Goal: Task Accomplishment & Management: Complete application form

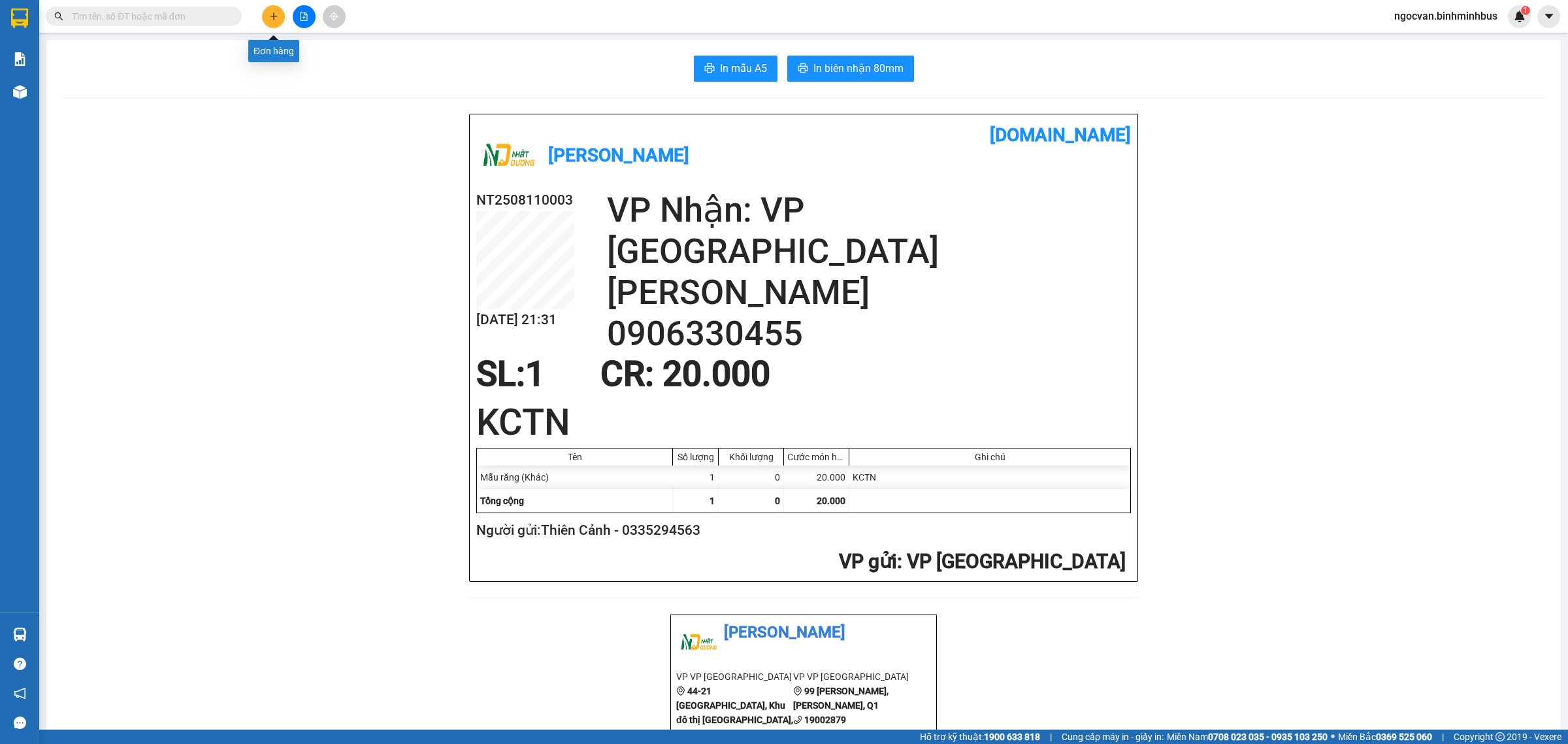
click at [270, 20] on icon "plus" at bounding box center [274, 16] width 9 height 9
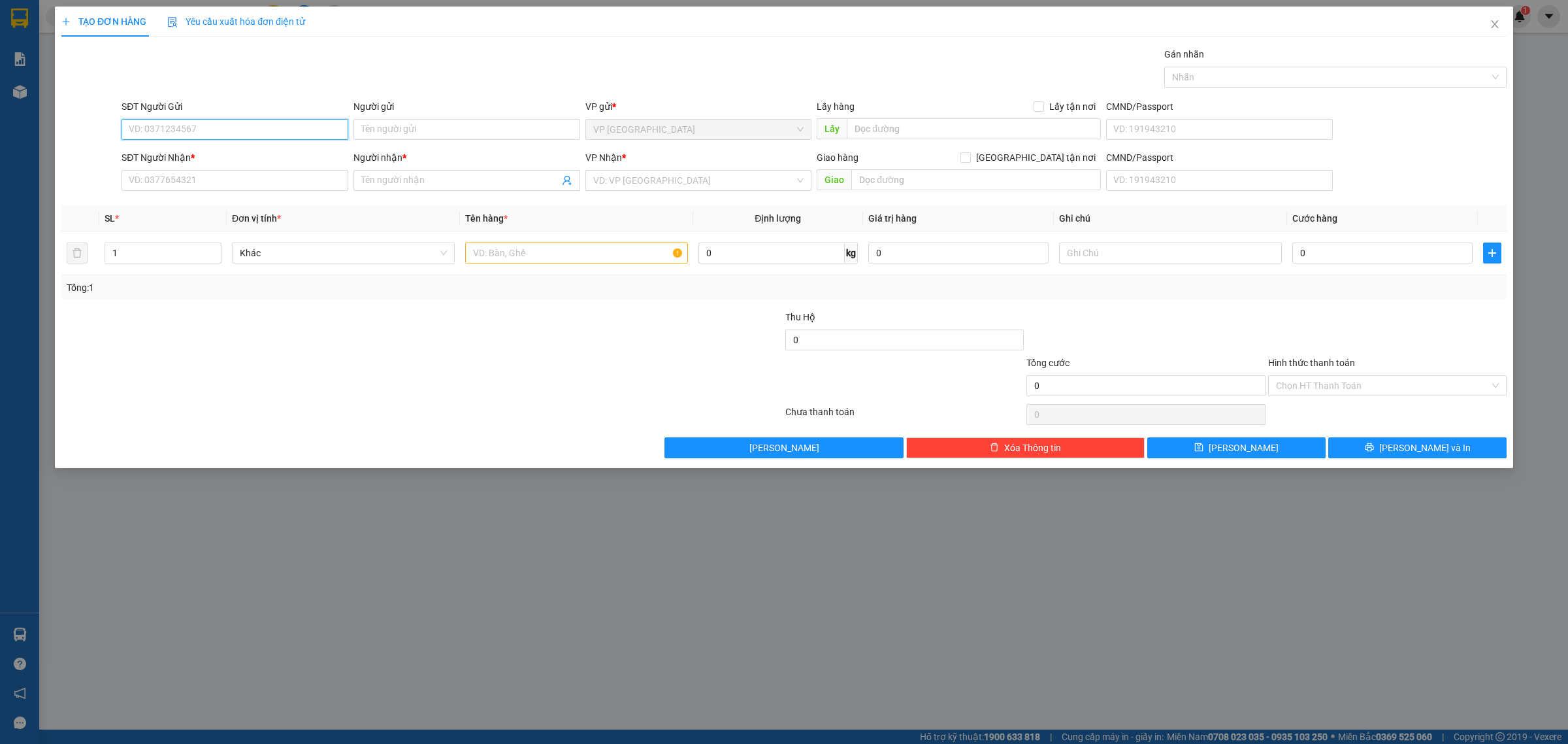
click at [219, 131] on input "SĐT Người Gửi" at bounding box center [235, 129] width 227 height 21
paste input "0901919210"
type input "0901919210"
click at [229, 188] on input "SĐT Người Nhận *" at bounding box center [235, 180] width 227 height 21
paste input "0901919210"
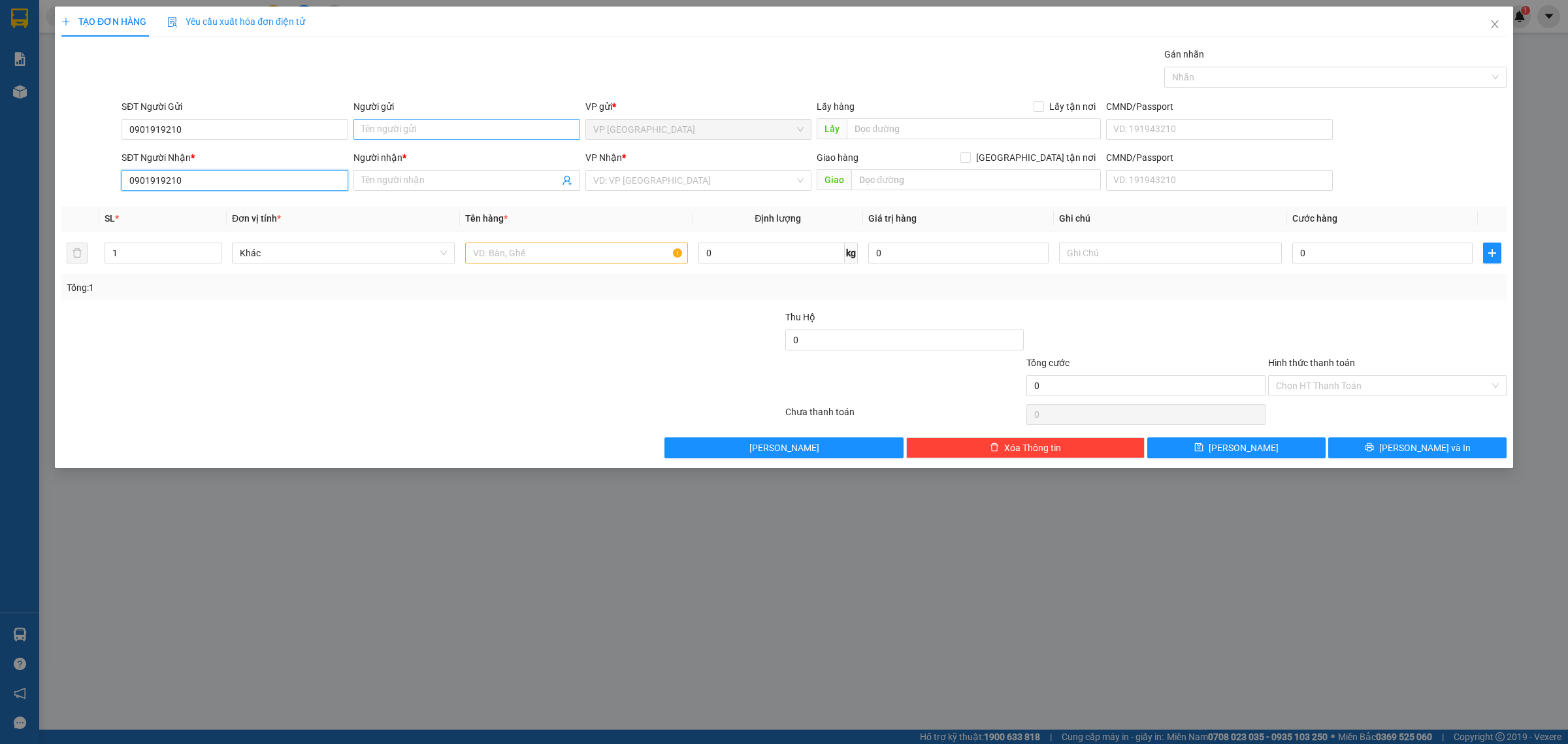
type input "0901919210"
click at [425, 133] on input "Người gửi" at bounding box center [466, 129] width 227 height 21
type input "c"
type input "C"
type input "c"
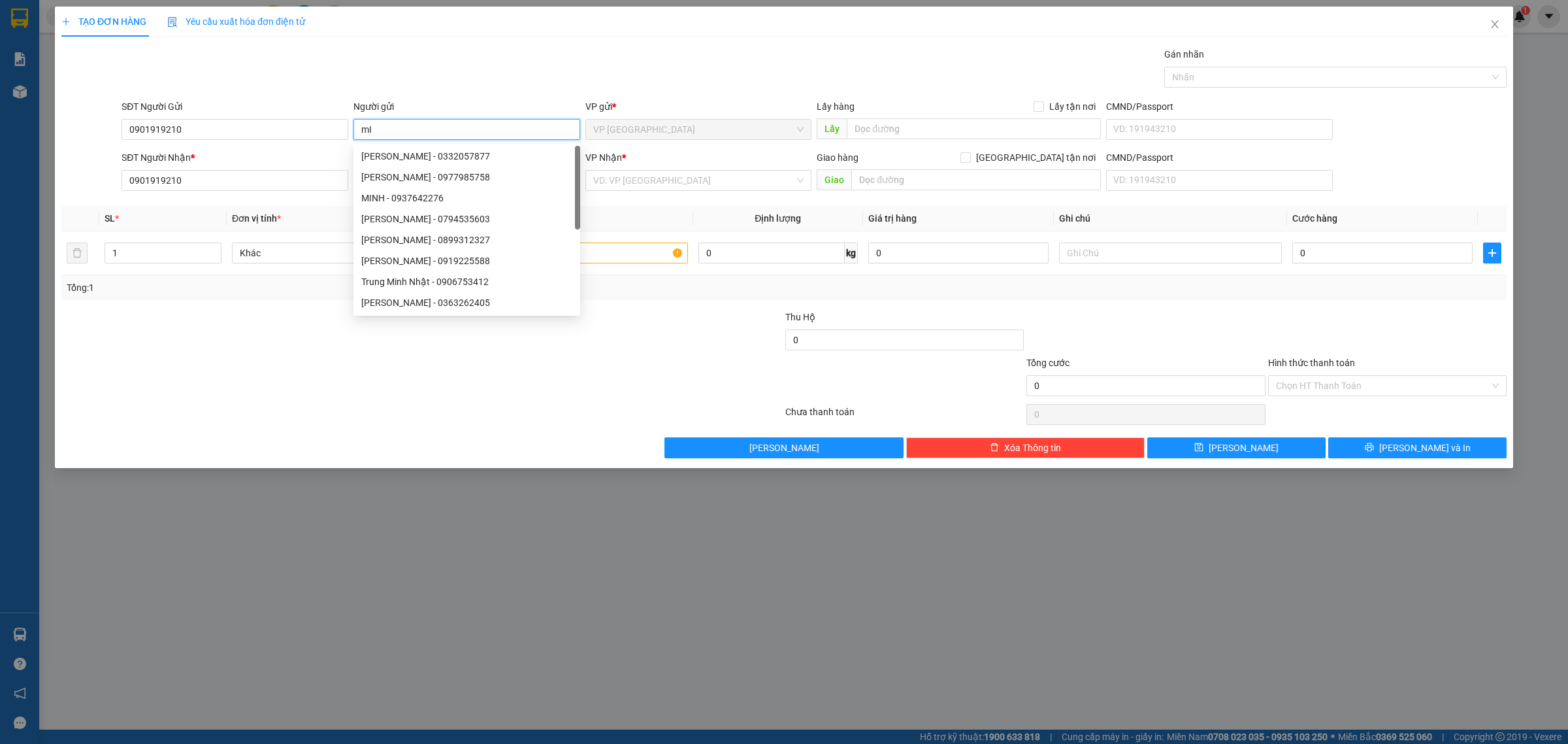
type input "m"
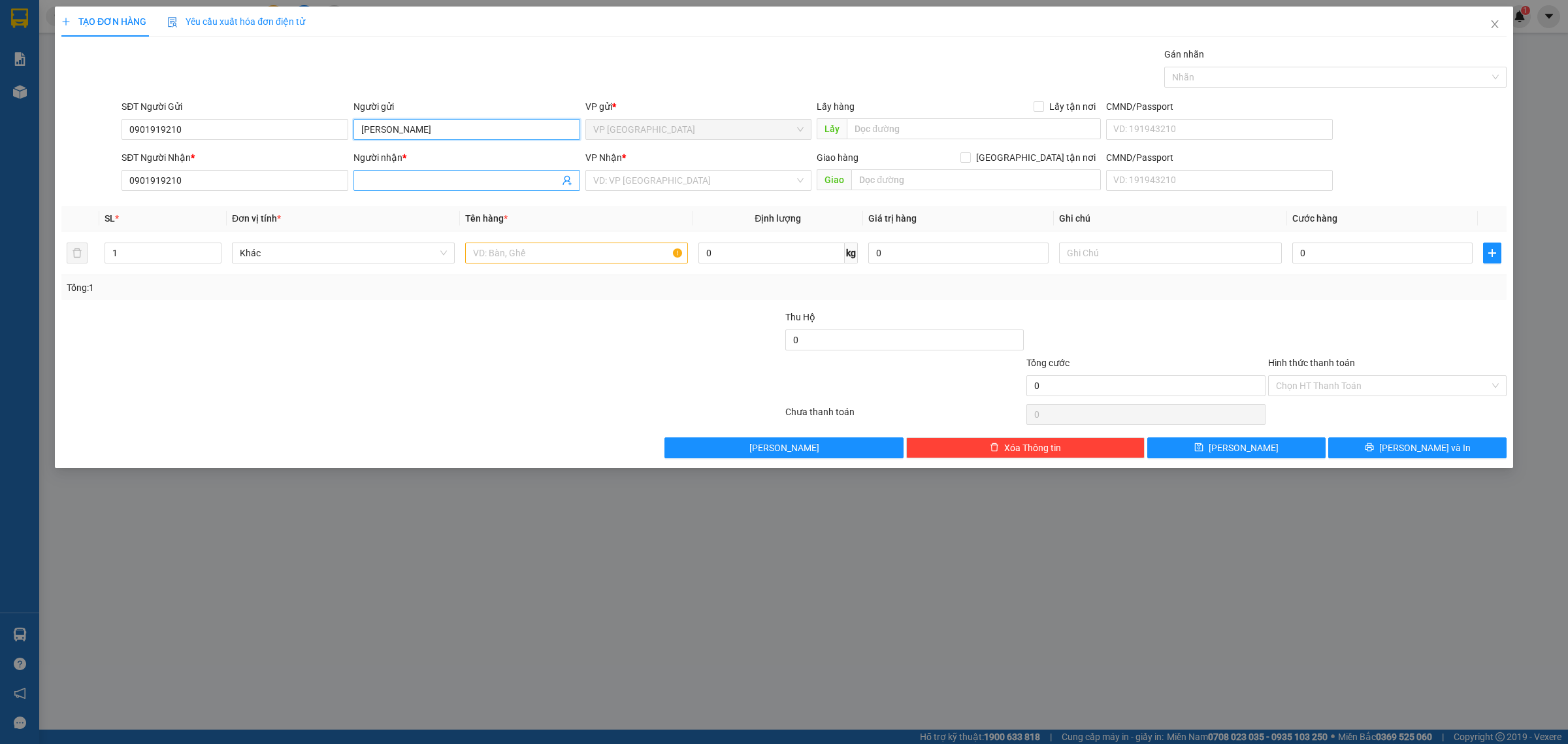
type input "[PERSON_NAME]"
click at [423, 187] on input "Người nhận *" at bounding box center [459, 181] width 198 height 14
type input "[PERSON_NAME]"
click at [728, 188] on input "search" at bounding box center [694, 180] width 202 height 20
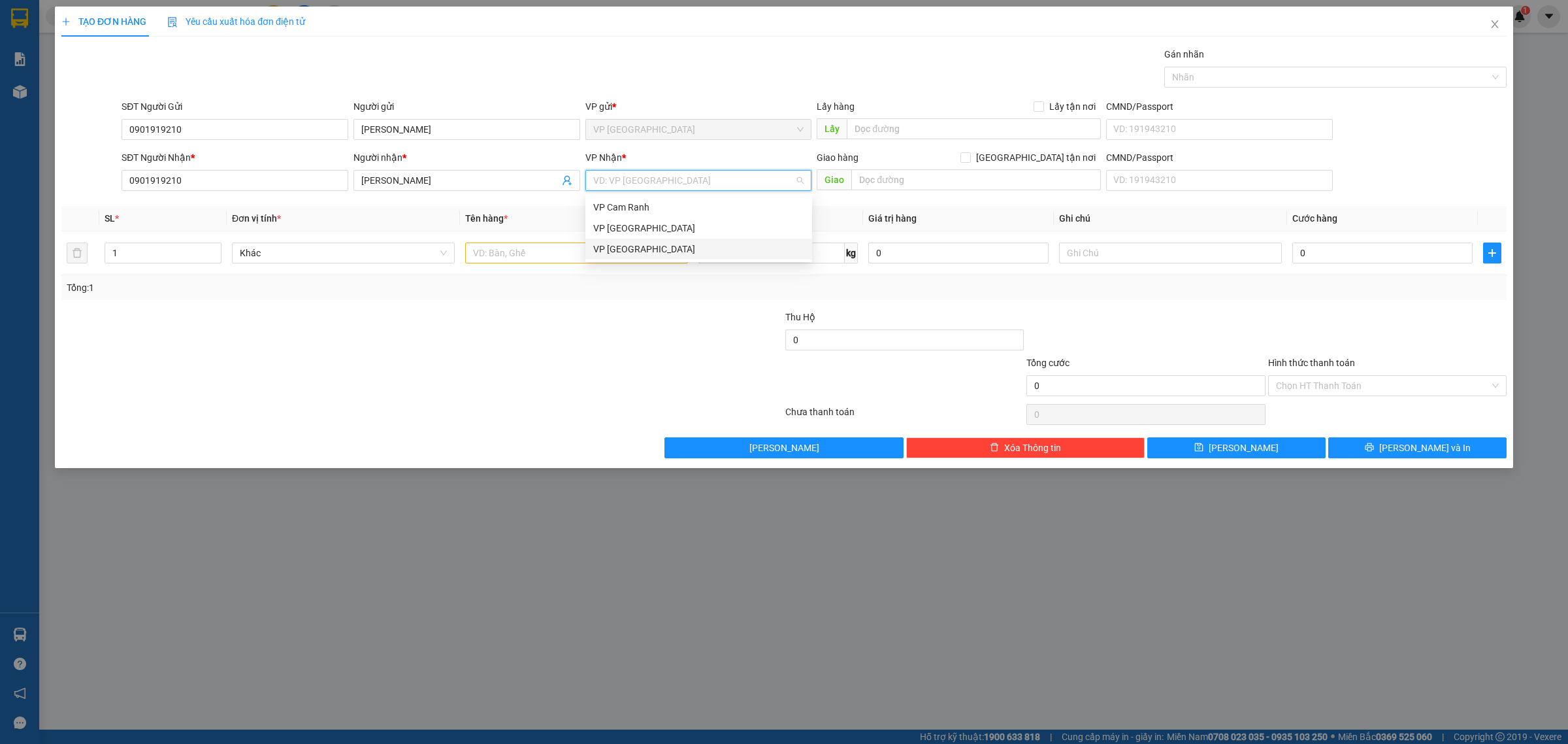
click at [645, 249] on div "VP [GEOGRAPHIC_DATA]" at bounding box center [698, 249] width 211 height 14
click at [648, 210] on th "Tên hàng *" at bounding box center [577, 218] width 234 height 26
click at [478, 256] on input "text" at bounding box center [576, 252] width 223 height 21
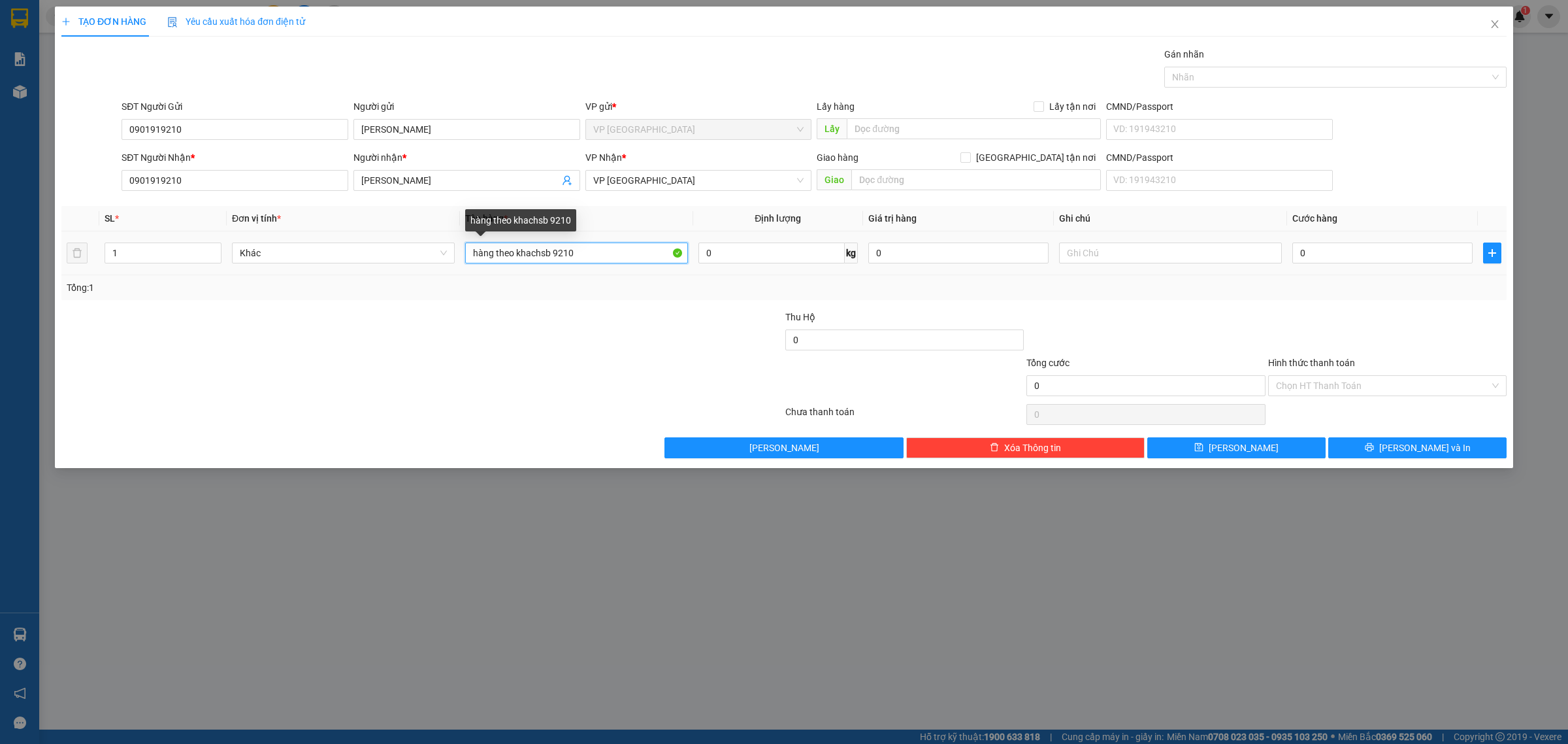
click at [550, 253] on input "hàng theo khachsb 9210" at bounding box center [576, 252] width 223 height 21
type input "hàng theo khách 9210"
click at [1153, 252] on input "text" at bounding box center [1170, 252] width 223 height 21
type input "hàng ko kiểm"
click at [1340, 253] on input "0" at bounding box center [1382, 252] width 180 height 21
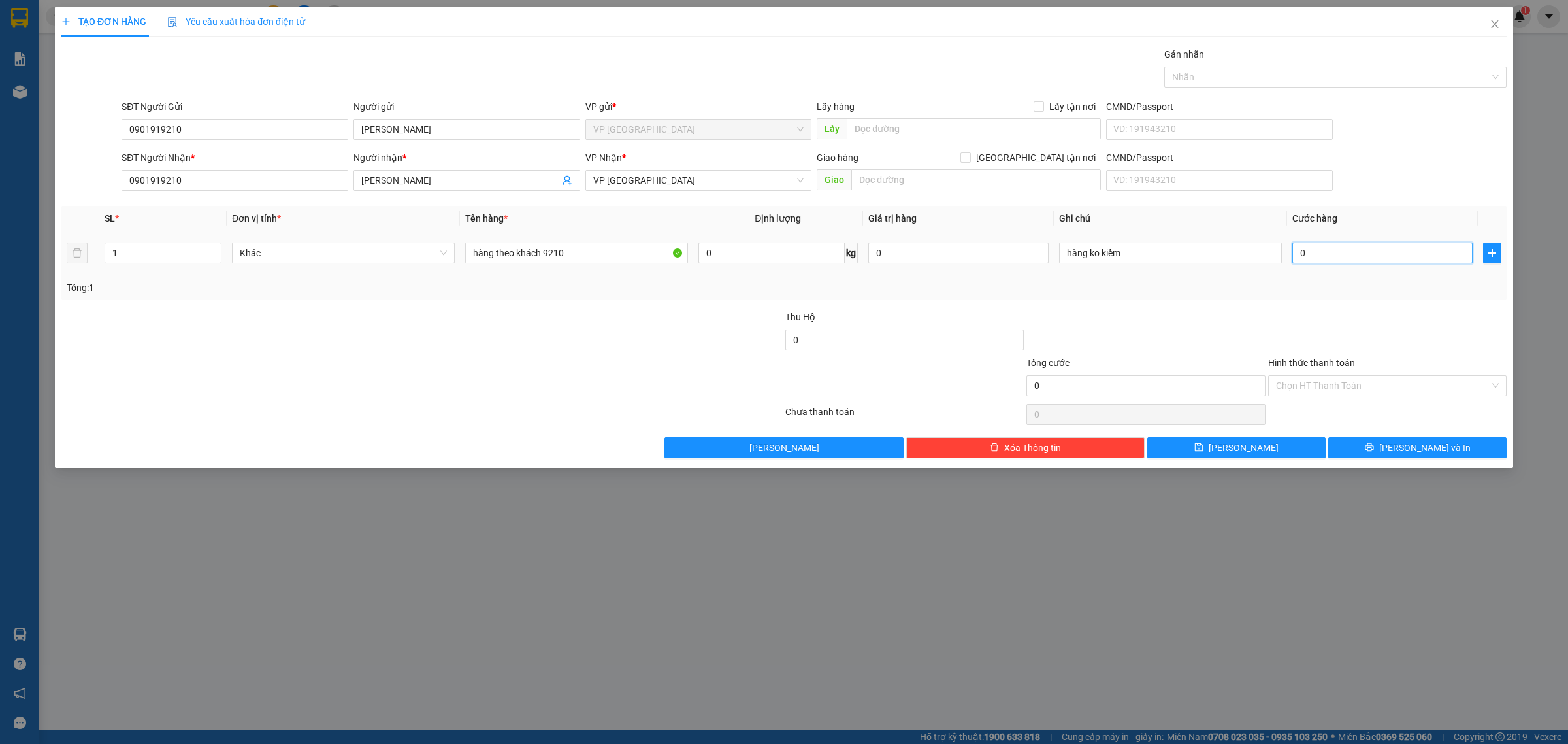
type input "2"
type input "25"
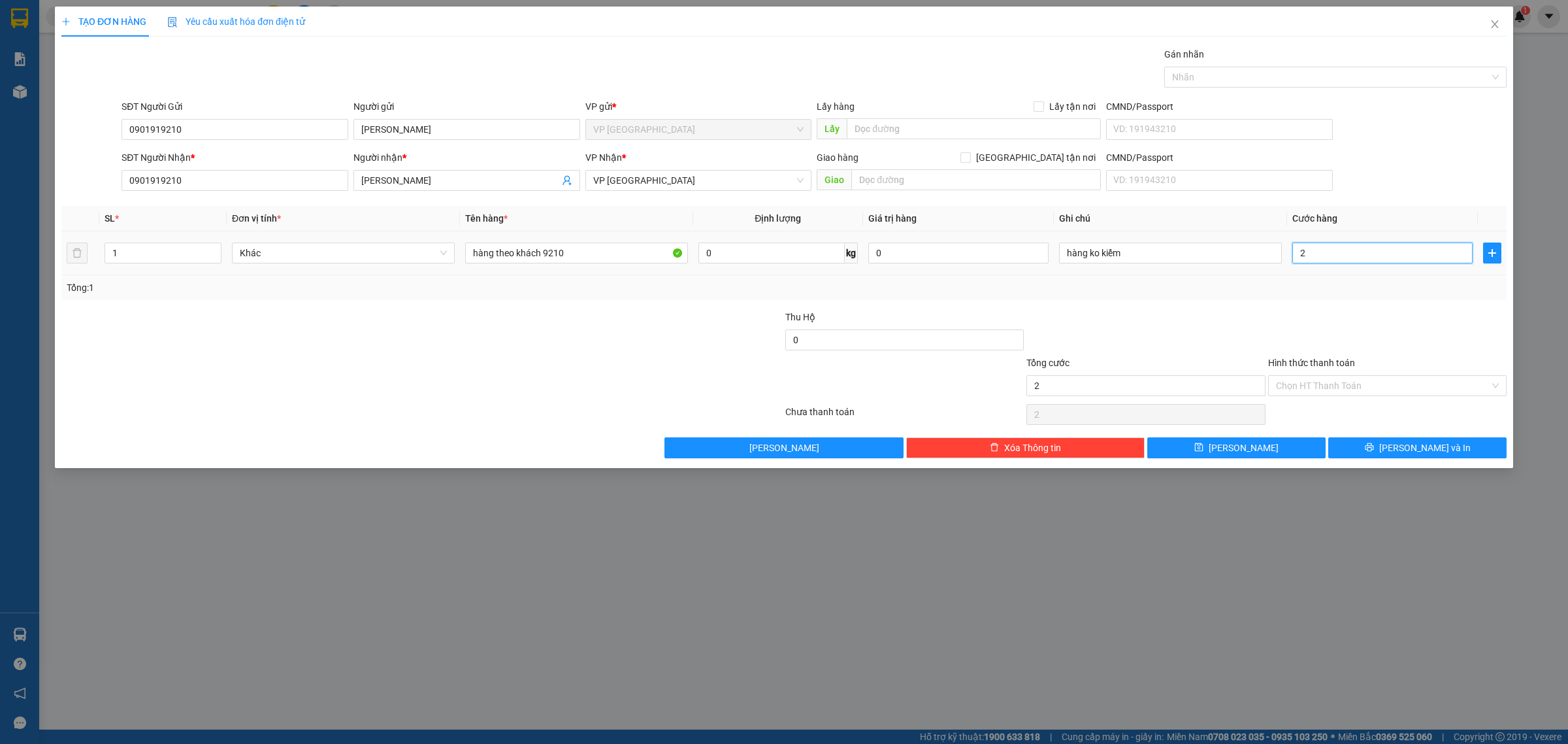
type input "25"
type input "250"
type input "2.500"
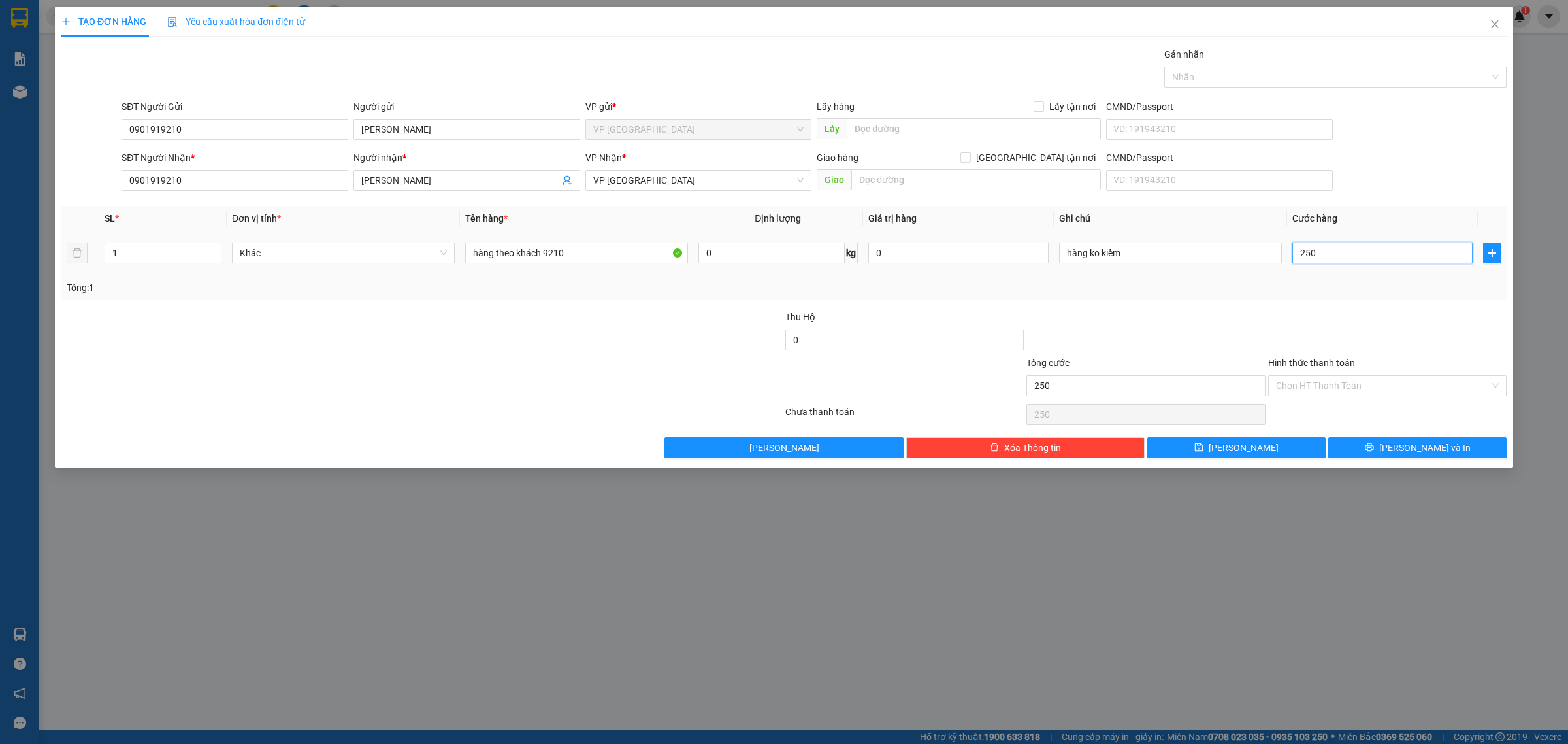
type input "2.500"
type input "25.000"
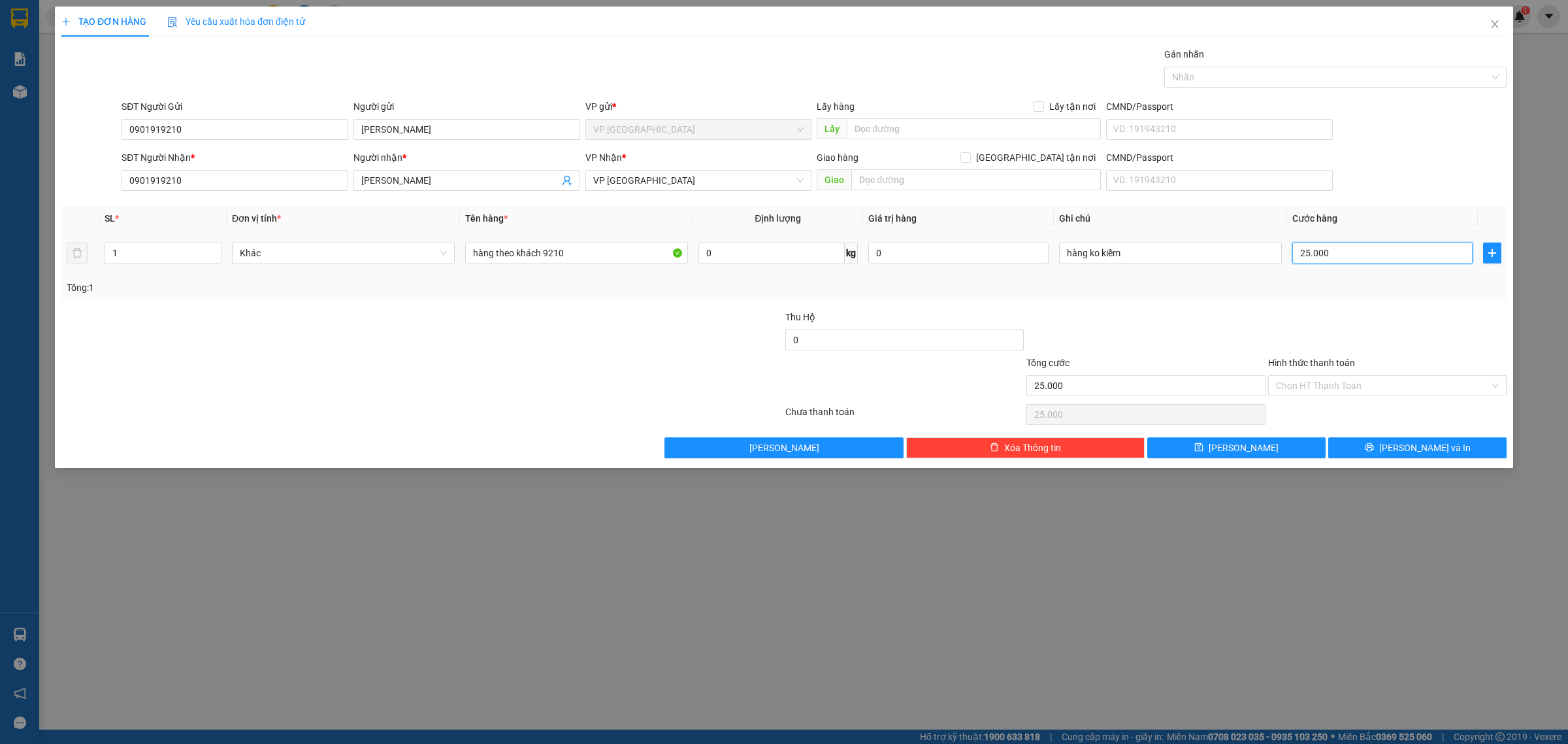
type input "250.000"
click at [402, 409] on div at bounding box center [422, 413] width 724 height 26
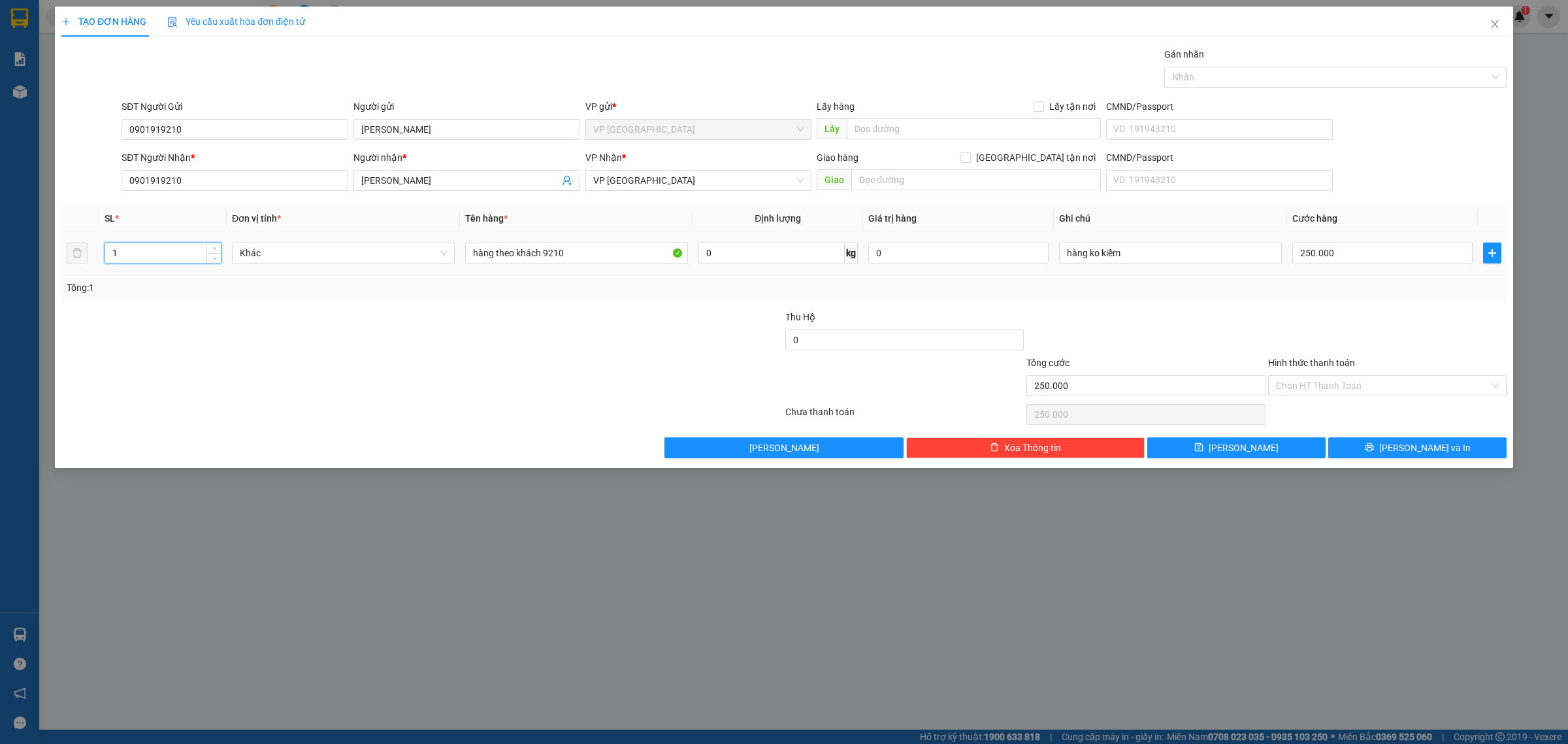
click at [119, 250] on input "1" at bounding box center [163, 252] width 116 height 20
click at [135, 259] on input "number" at bounding box center [163, 252] width 116 height 20
type input "4"
type input "5"
click at [175, 288] on div "Tổng: 5" at bounding box center [335, 288] width 538 height 14
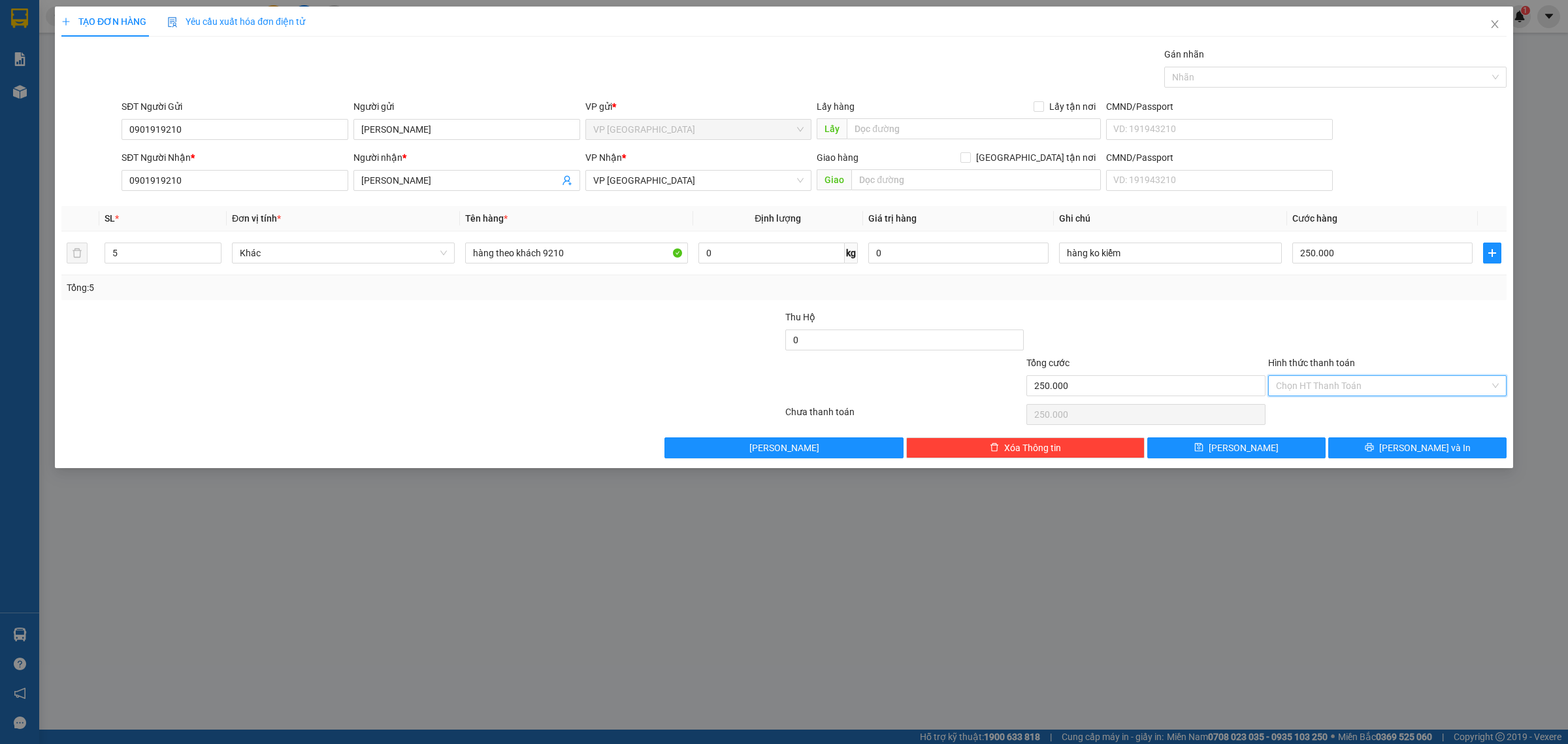
click at [1308, 386] on input "Hình thức thanh toán" at bounding box center [1382, 385] width 213 height 20
click at [1306, 409] on div "Tại văn phòng" at bounding box center [1387, 413] width 223 height 14
type input "0"
click at [1374, 452] on icon "printer" at bounding box center [1370, 447] width 9 height 9
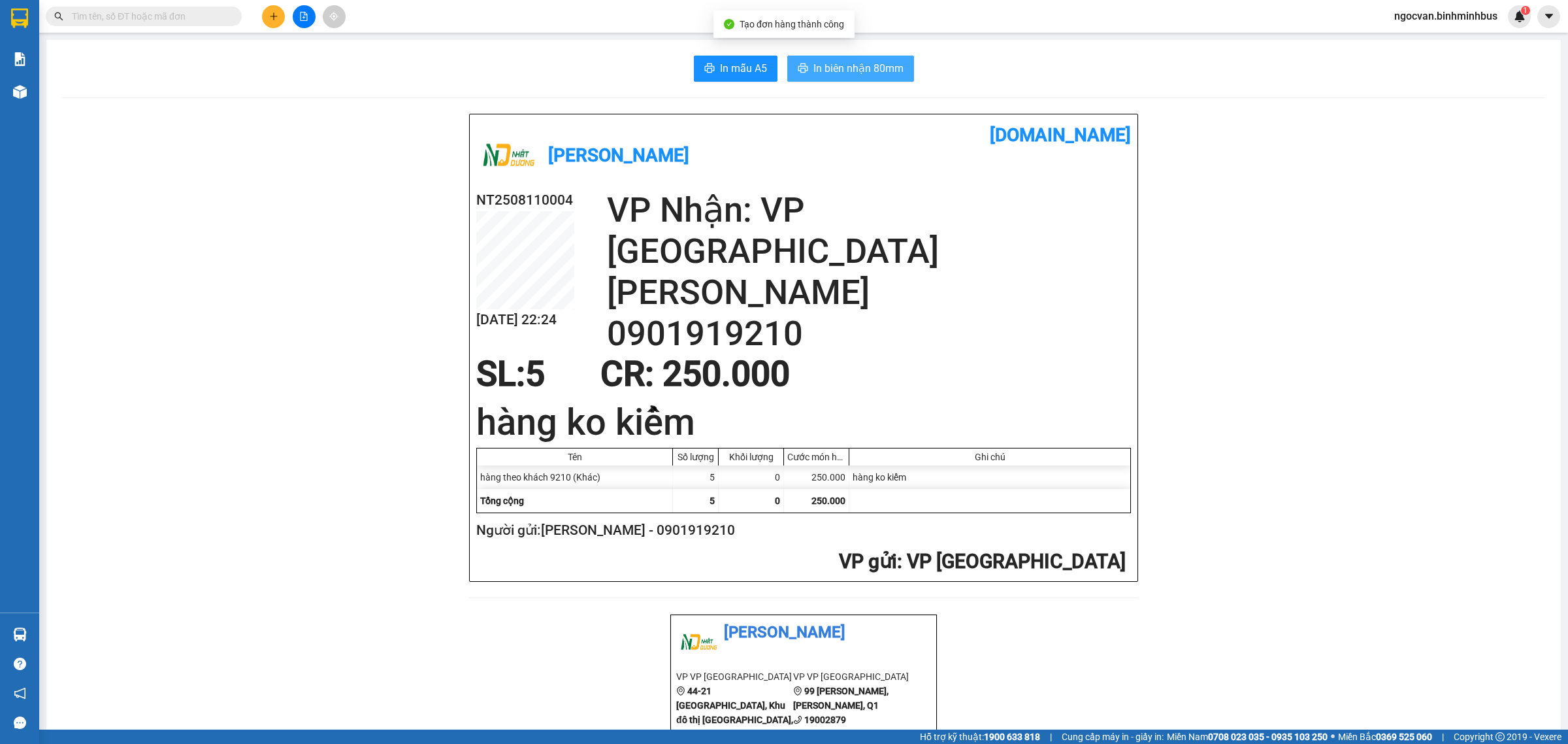
click at [846, 70] on span "In biên nhận 80mm" at bounding box center [858, 68] width 90 height 16
click at [752, 63] on span "In mẫu A5" at bounding box center [744, 68] width 47 height 16
click at [263, 10] on button at bounding box center [273, 16] width 23 height 23
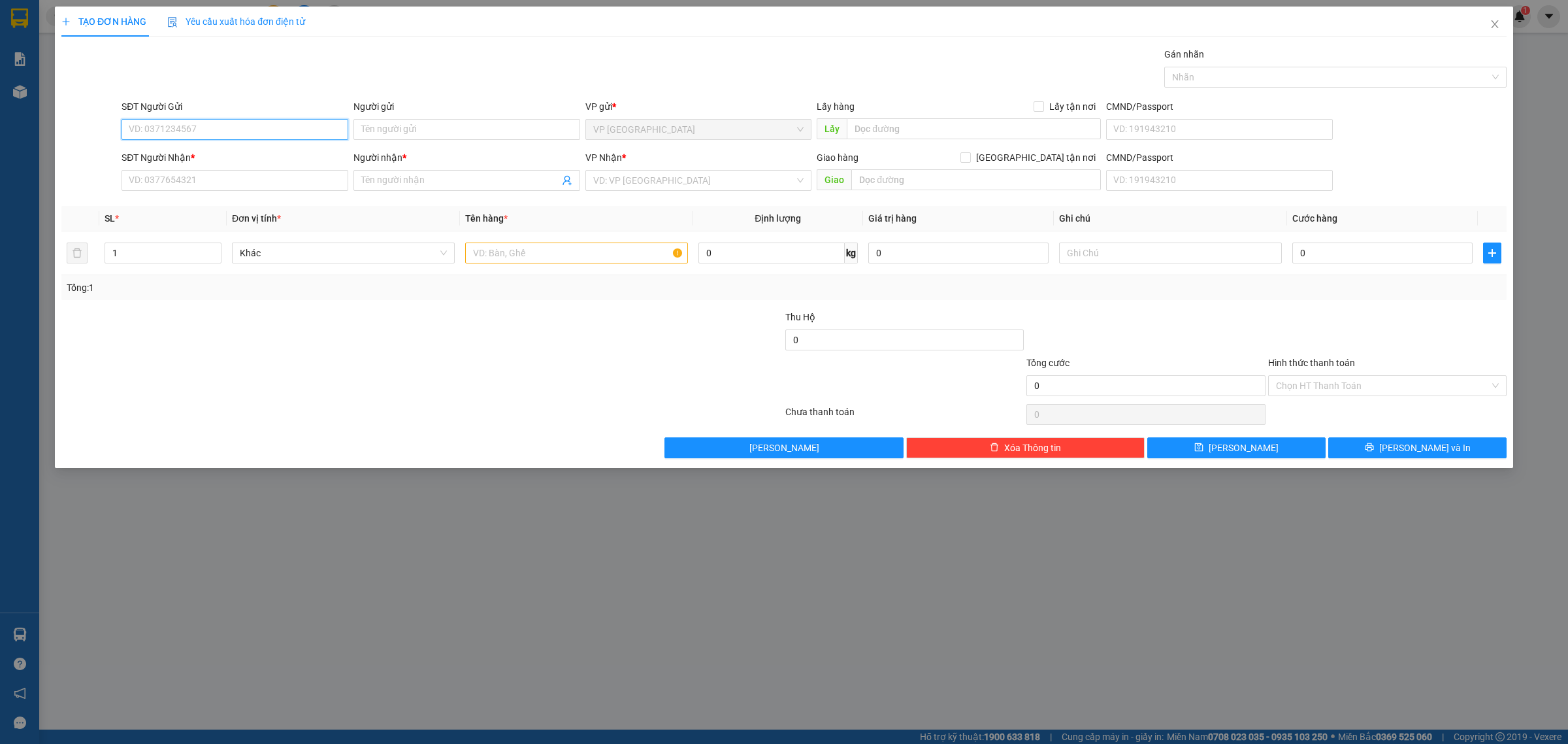
click at [188, 130] on input "SĐT Người Gửi" at bounding box center [235, 129] width 227 height 21
paste input "0332534552"
type input "0332534552"
click at [187, 175] on input "SĐT Người Nhận *" at bounding box center [235, 180] width 227 height 21
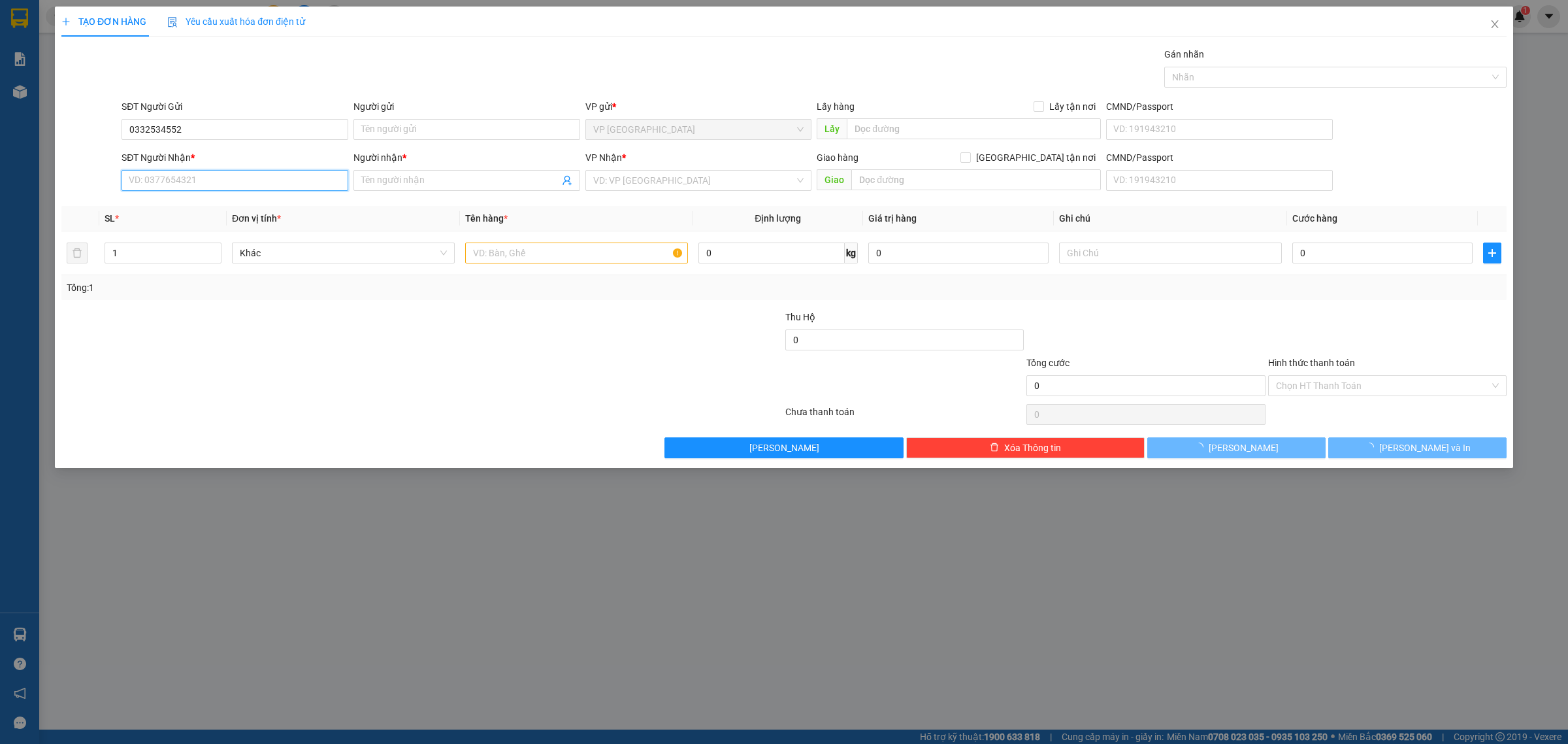
paste input "0332534552"
type input "0332534552"
click at [462, 128] on input "Người gửi" at bounding box center [466, 129] width 227 height 21
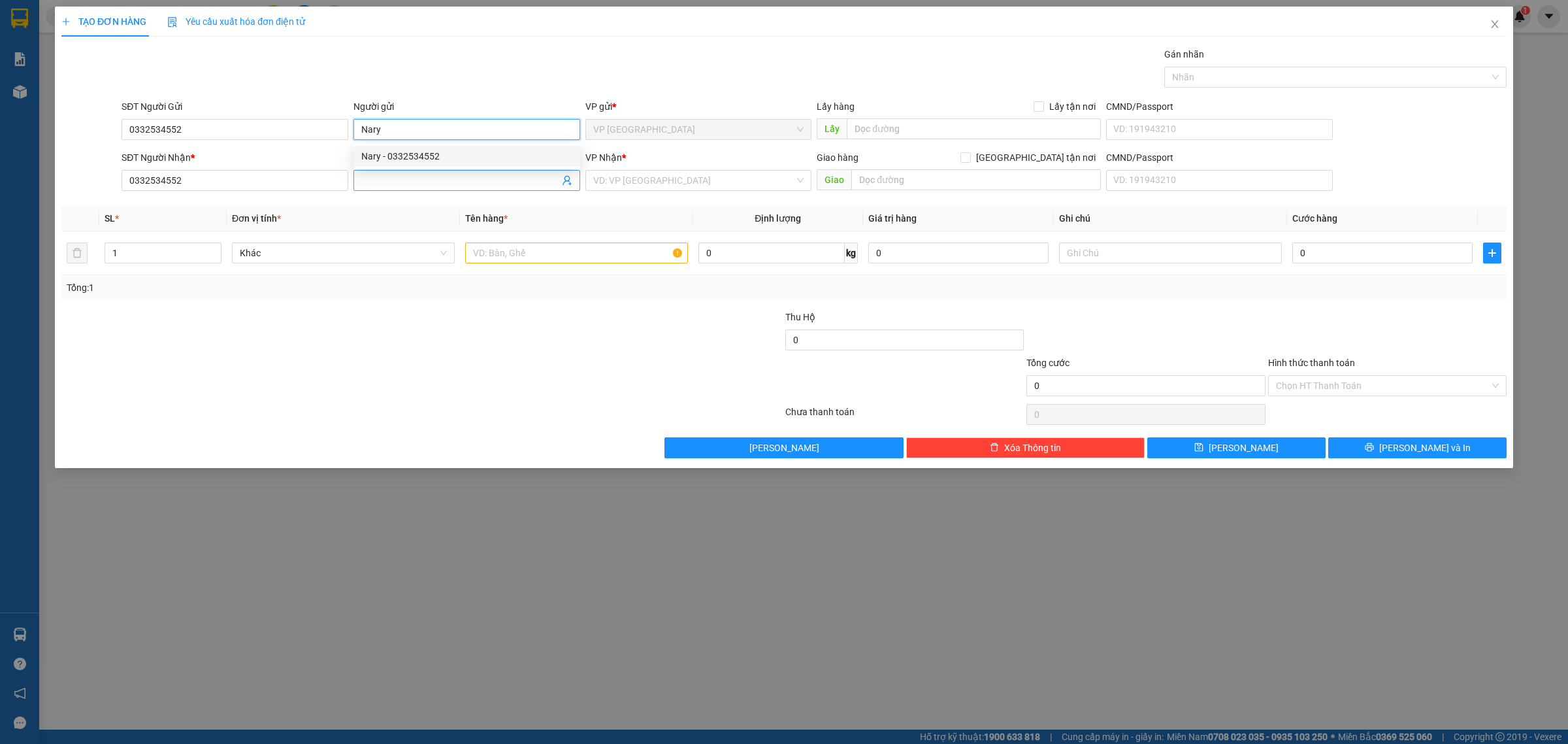
type input "Nary"
click at [420, 178] on input "Người nhận *" at bounding box center [459, 181] width 198 height 14
type input "Nary"
click at [612, 186] on input "search" at bounding box center [694, 180] width 202 height 20
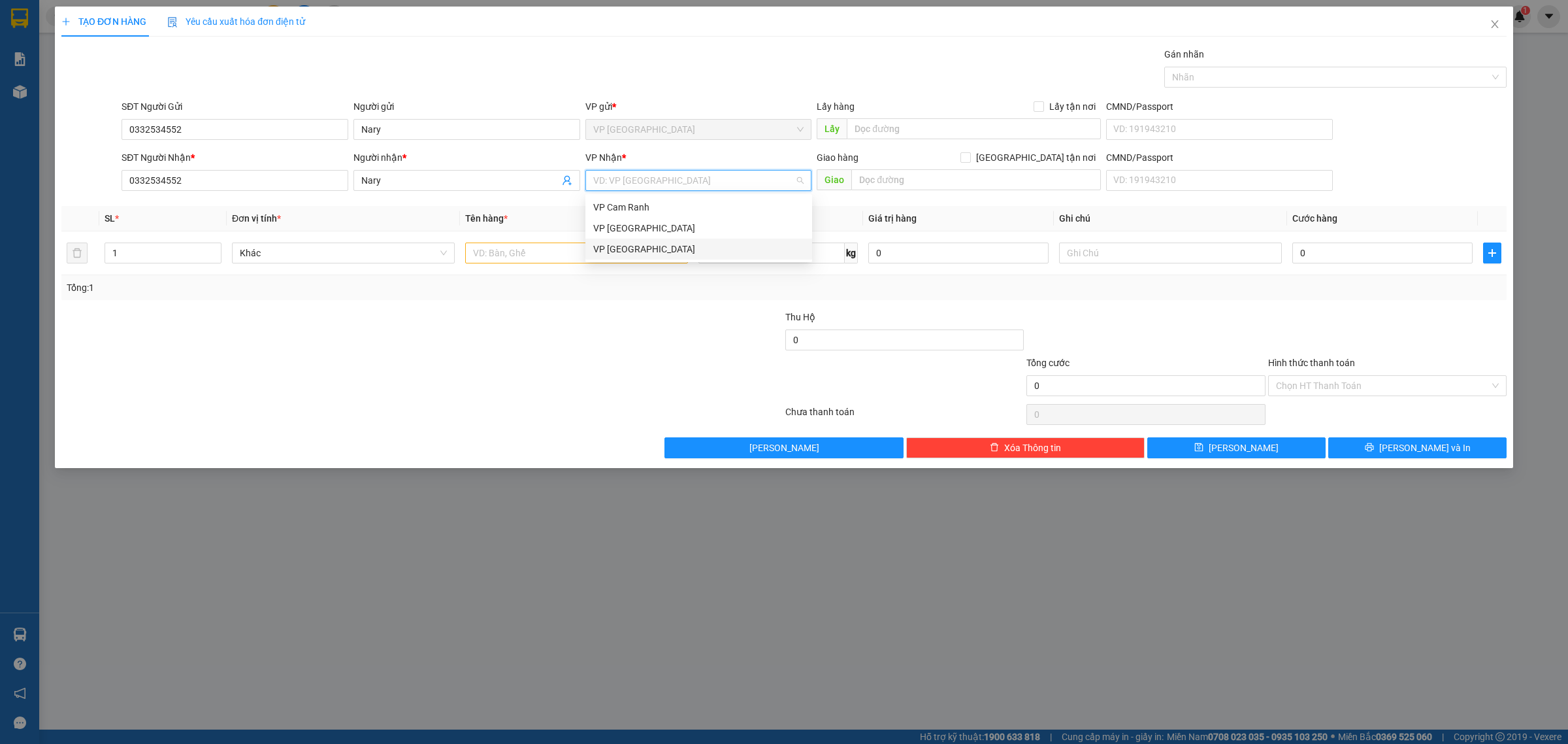
click at [629, 252] on div "VP [GEOGRAPHIC_DATA]" at bounding box center [698, 249] width 211 height 14
click at [135, 249] on input "1" at bounding box center [163, 252] width 116 height 20
type input "9"
click at [474, 255] on input "text" at bounding box center [576, 252] width 223 height 21
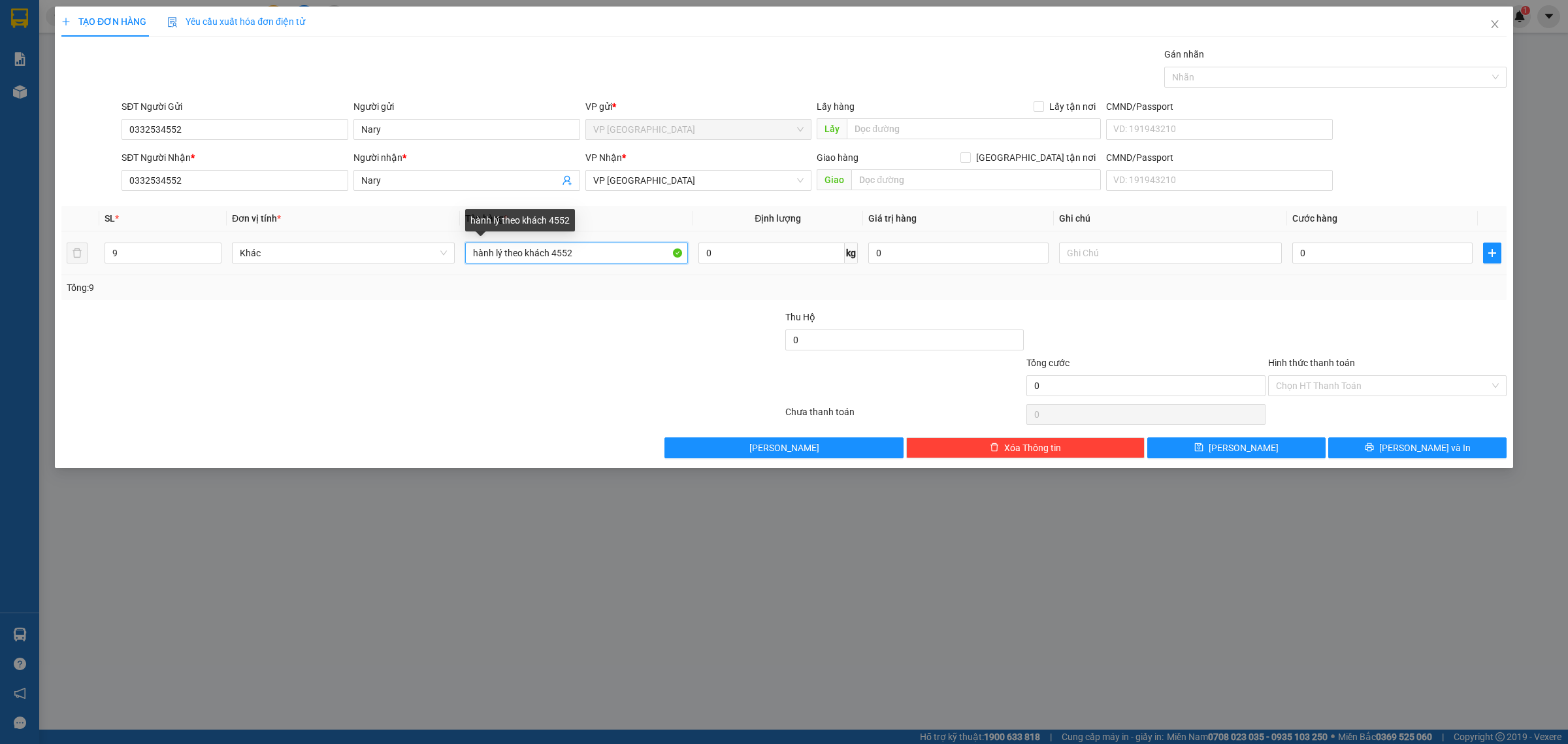
click at [470, 258] on input "hành lý theo khách 4552" at bounding box center [576, 252] width 223 height 21
type input "phụ thu hành lý theo khách 4552"
click at [644, 389] on div at bounding box center [663, 378] width 241 height 46
click at [1323, 252] on input "0" at bounding box center [1382, 252] width 180 height 21
type input "6"
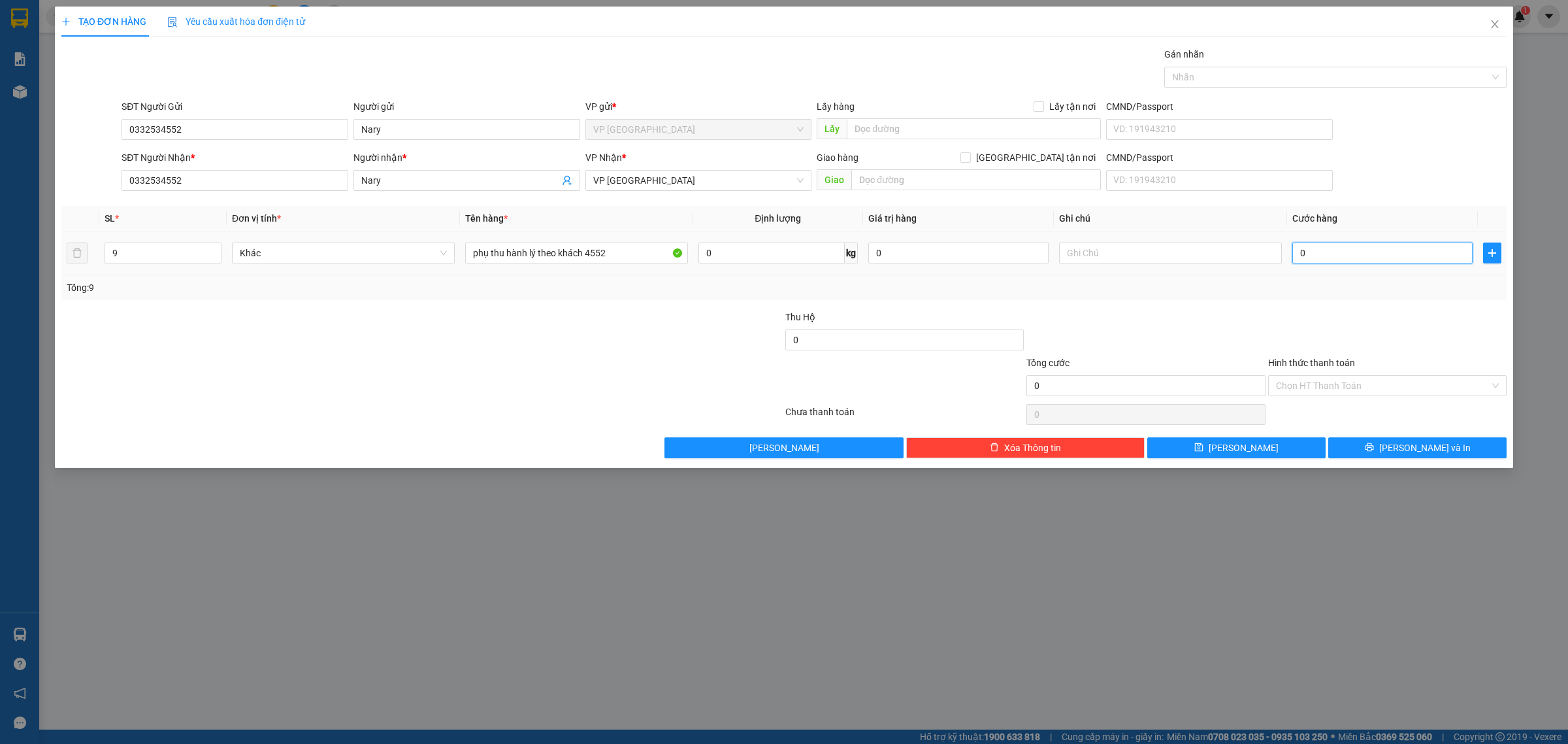
type input "6"
type input "66"
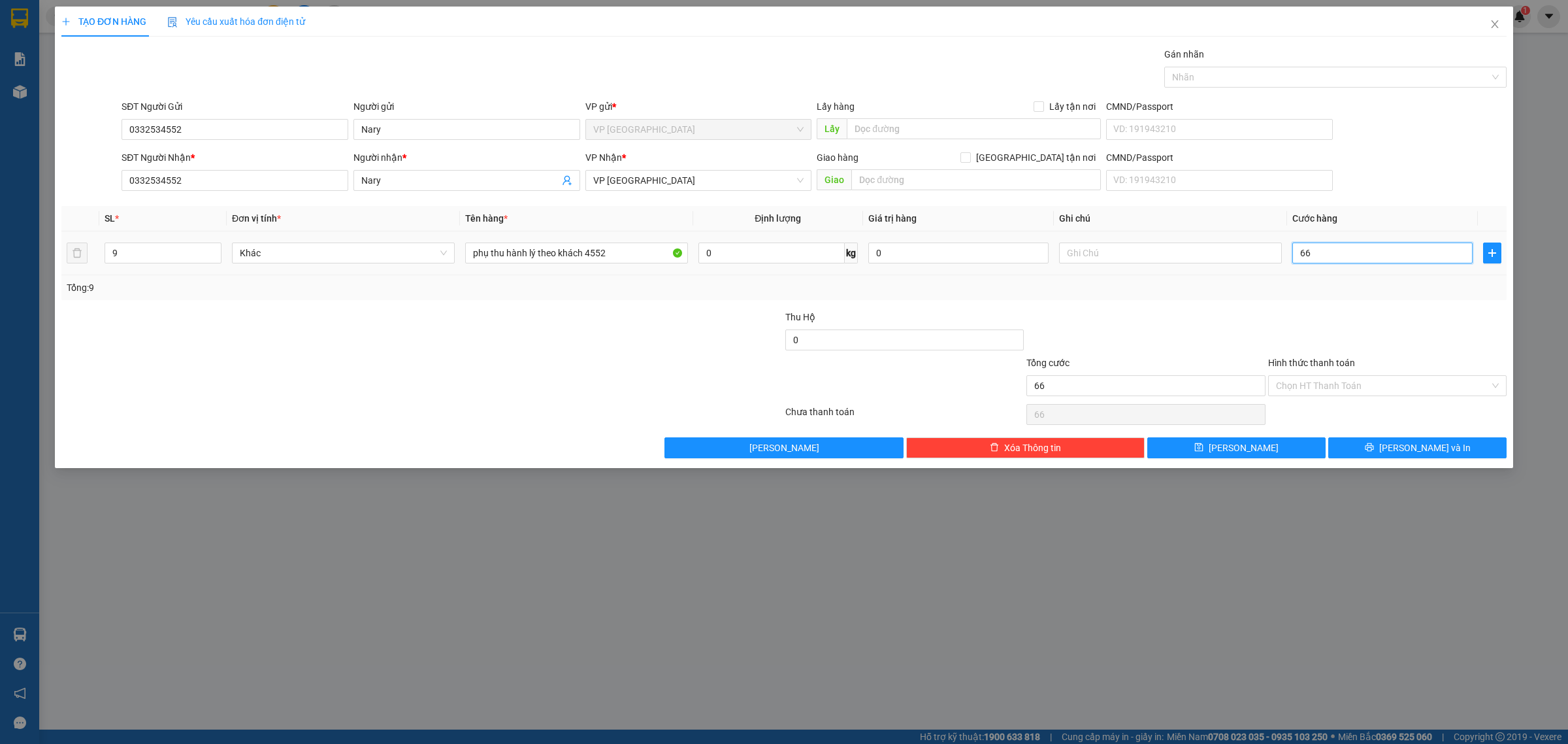
type input "660"
type input "6.600"
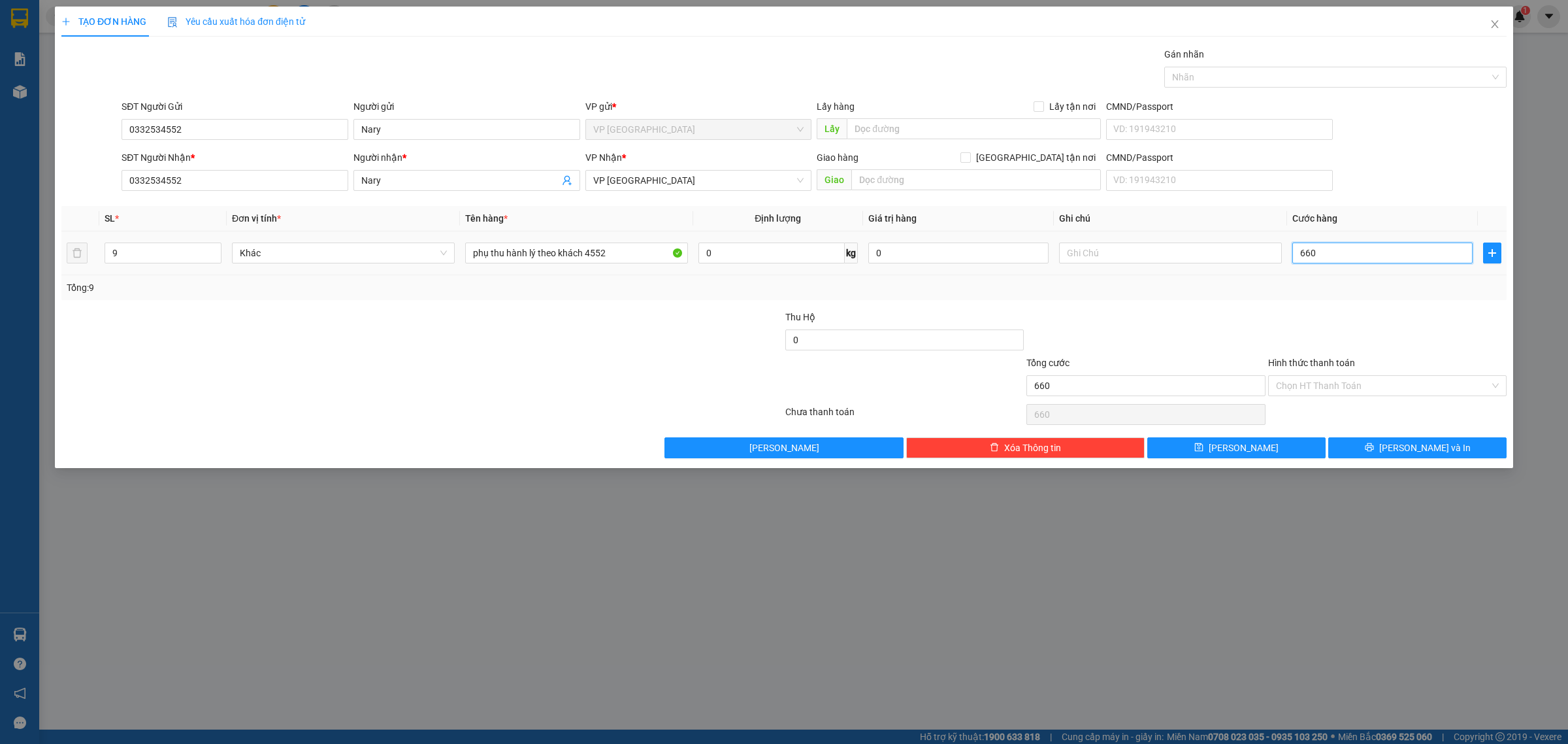
type input "6.600"
type input "66.000"
type input "660.000"
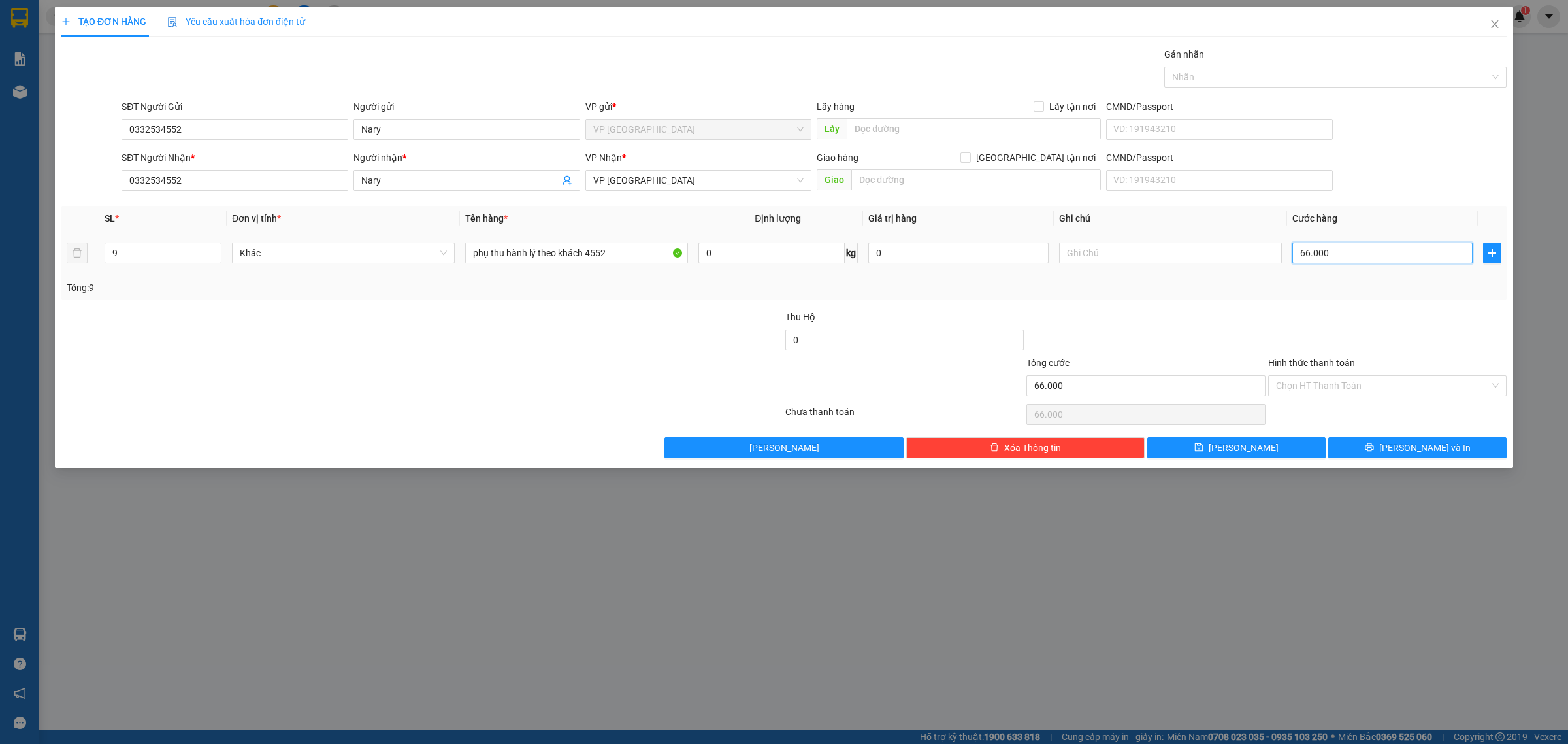
type input "660.000"
click at [1310, 300] on div "Tổng: 9" at bounding box center [784, 288] width 1445 height 25
click at [1351, 387] on input "Hình thức thanh toán" at bounding box center [1382, 385] width 213 height 20
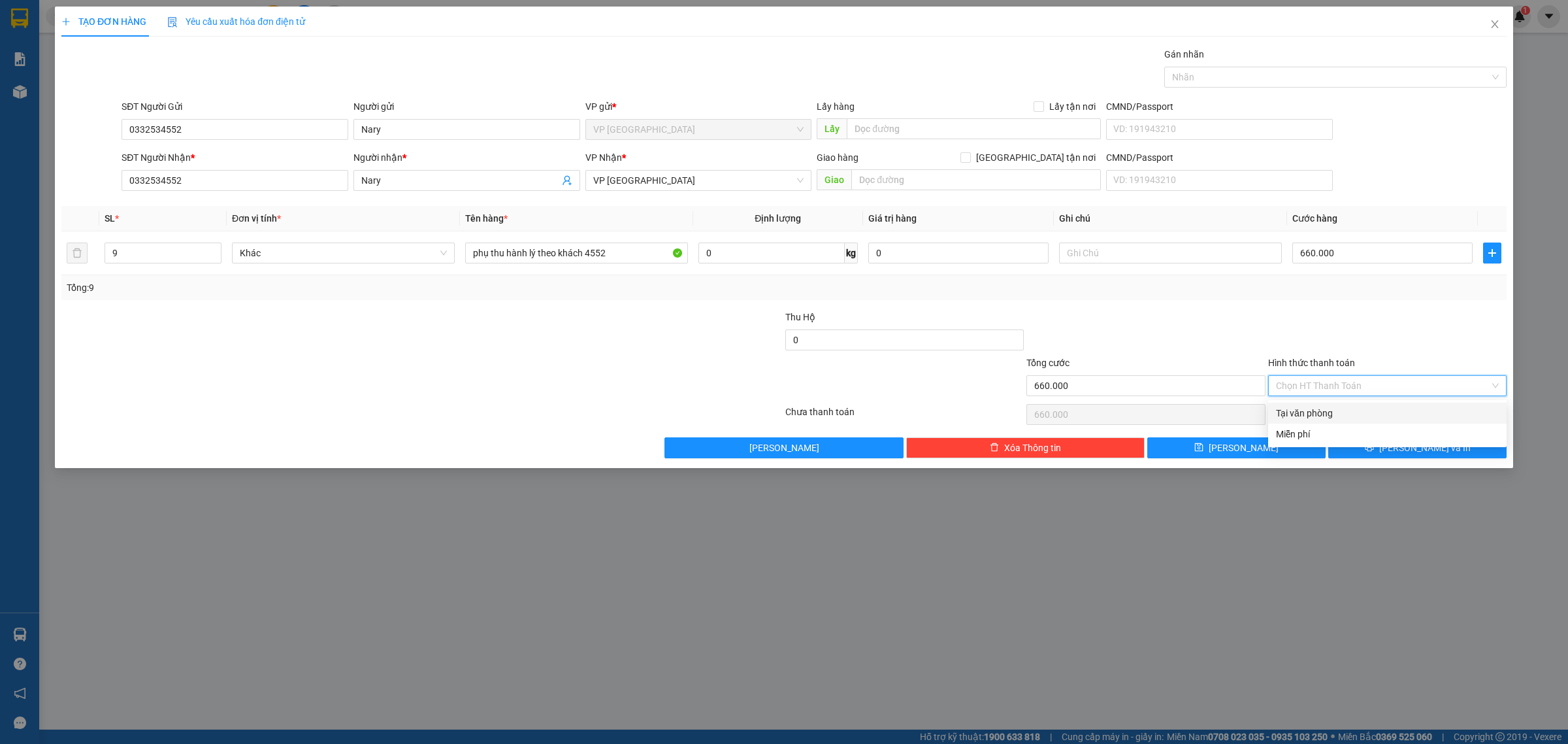
click at [1341, 410] on div "Tại văn phòng" at bounding box center [1387, 413] width 223 height 14
type input "0"
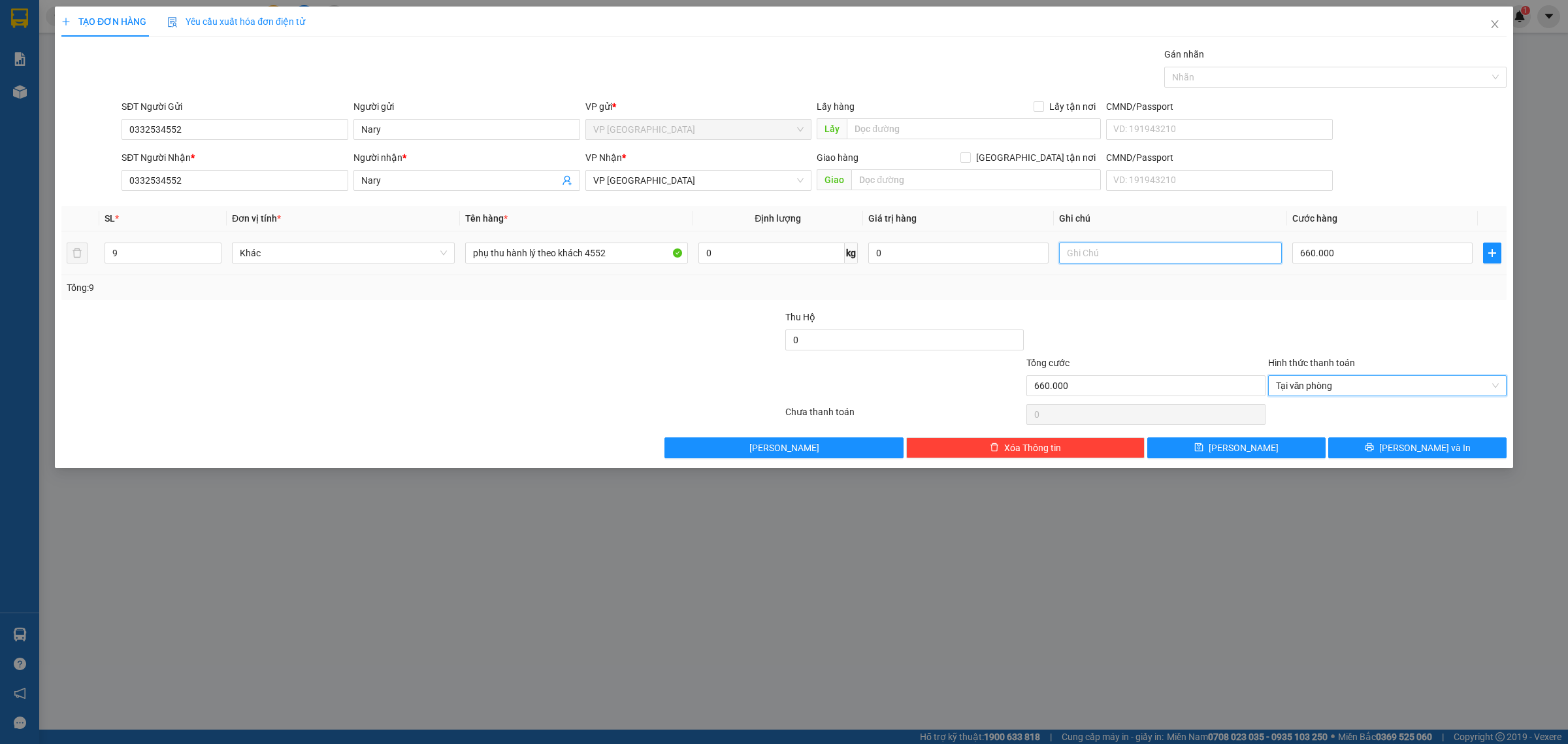
click at [1105, 256] on input "text" at bounding box center [1170, 252] width 223 height 21
type input "TXT HỘ"
click at [1099, 344] on div at bounding box center [1145, 332] width 241 height 46
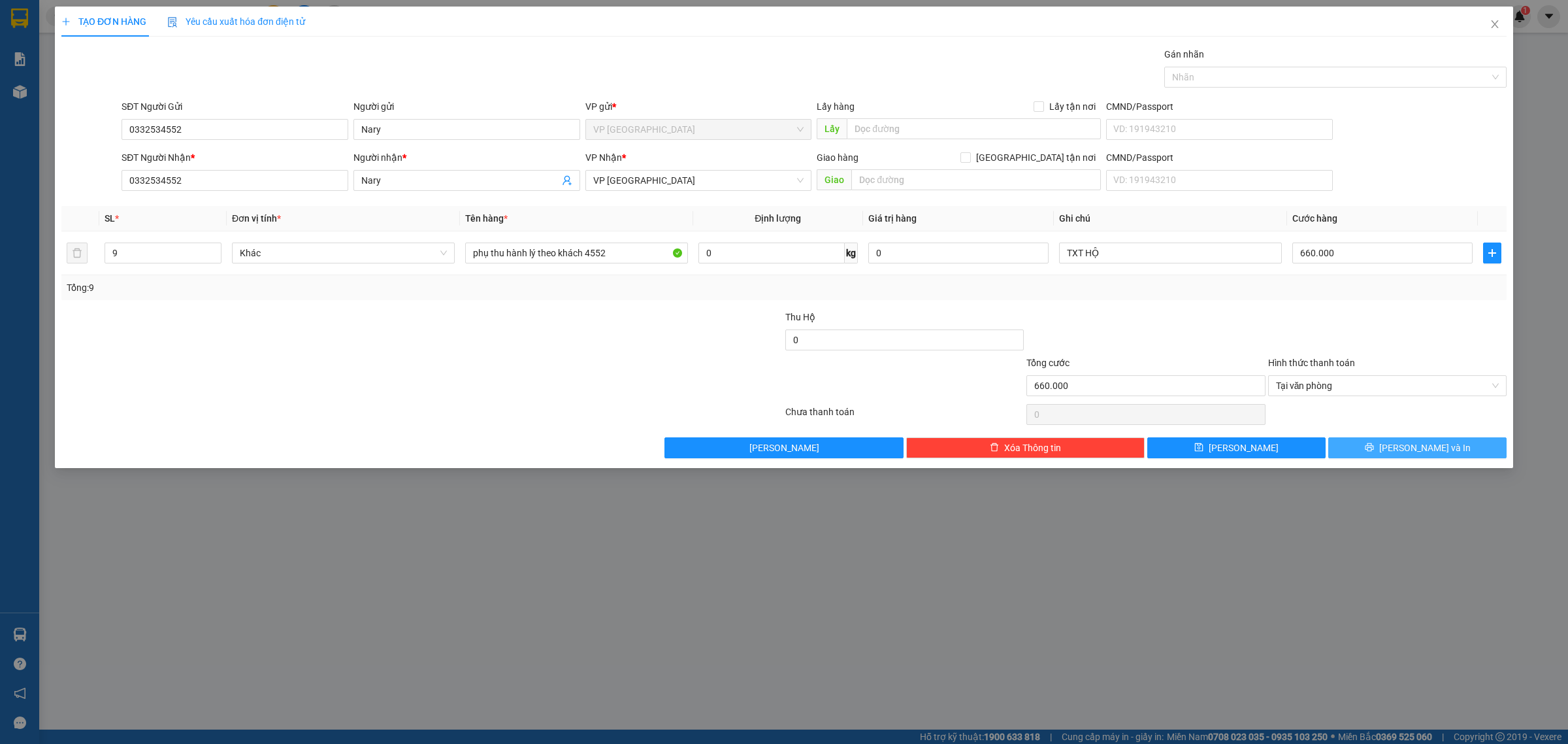
click at [1390, 456] on button "[PERSON_NAME] và In" at bounding box center [1417, 447] width 178 height 21
